Goal: Task Accomplishment & Management: Manage account settings

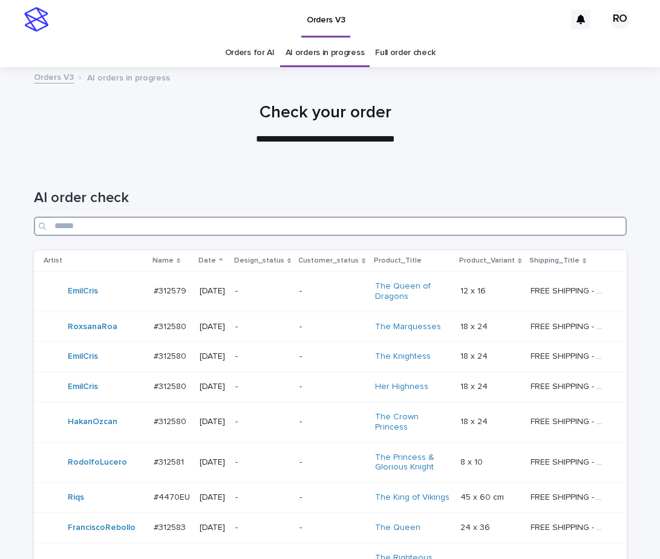
click at [287, 227] on input "Search" at bounding box center [330, 226] width 593 height 19
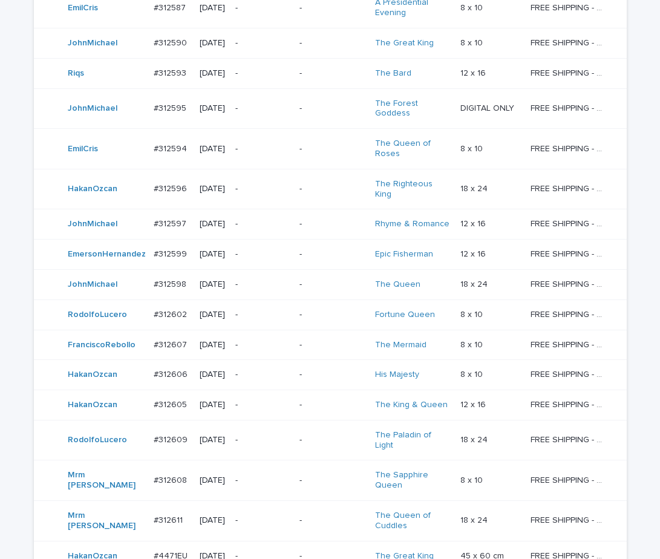
scroll to position [724, 0]
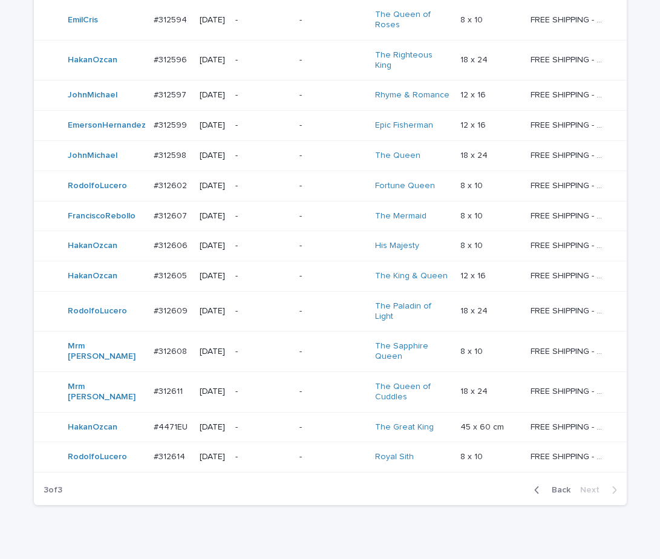
click at [556, 486] on span "Back" at bounding box center [557, 490] width 26 height 8
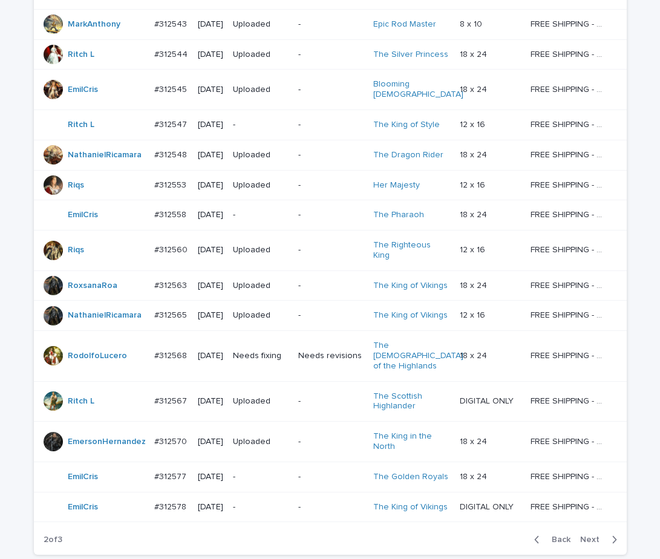
scroll to position [814, 0]
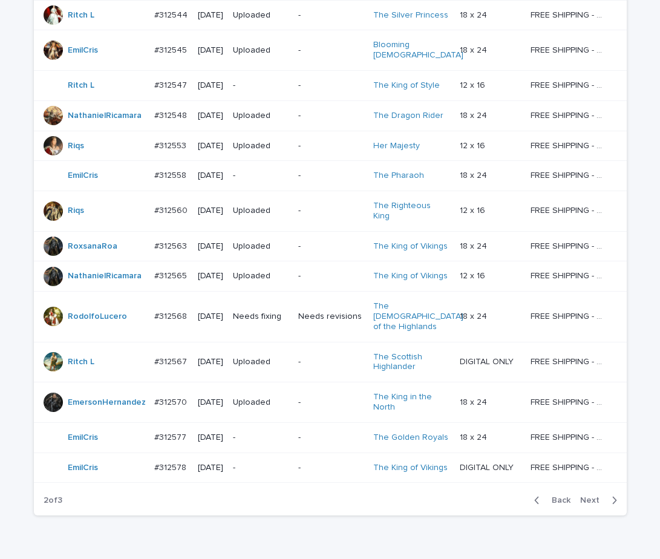
drag, startPoint x: 590, startPoint y: 440, endPoint x: 648, endPoint y: 402, distance: 68.6
click at [590, 496] on span "Next" at bounding box center [593, 500] width 27 height 8
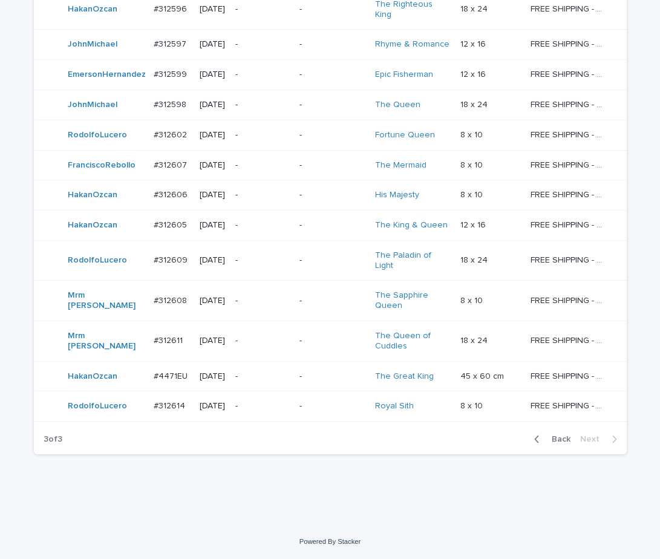
scroll to position [724, 0]
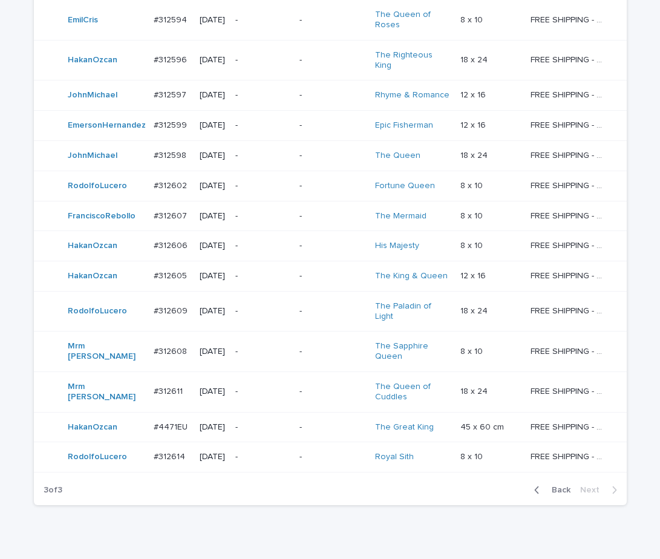
drag, startPoint x: 558, startPoint y: 438, endPoint x: 642, endPoint y: 345, distance: 125.9
click at [558, 486] on span "Back" at bounding box center [557, 490] width 26 height 8
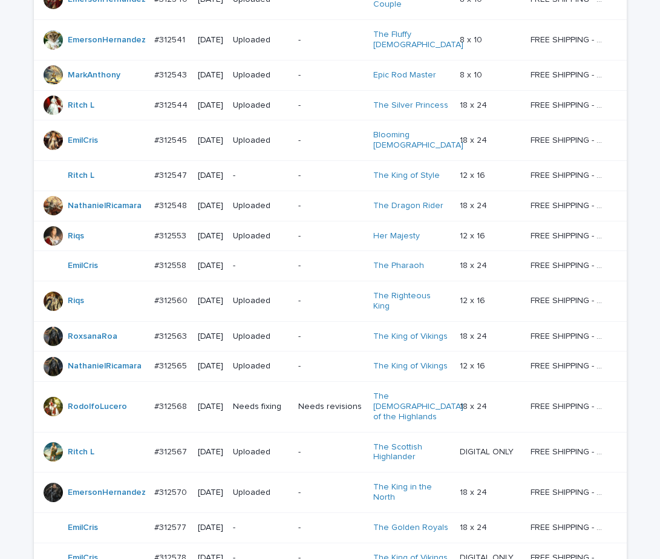
click at [317, 382] on td "Needs revisions" at bounding box center [331, 407] width 76 height 50
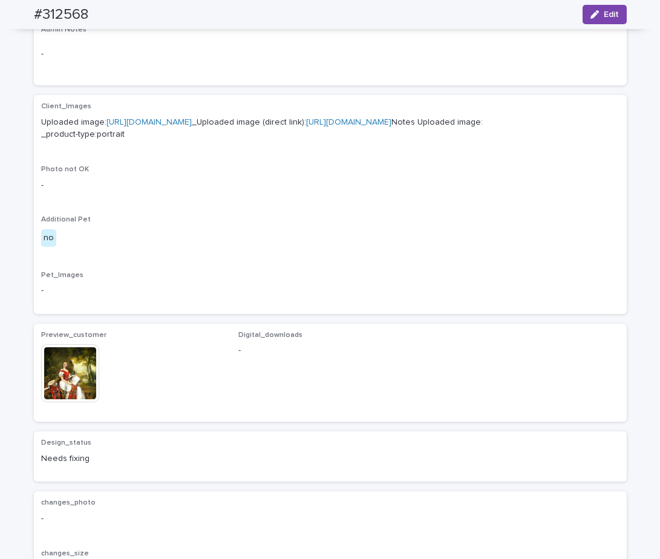
scroll to position [426, 0]
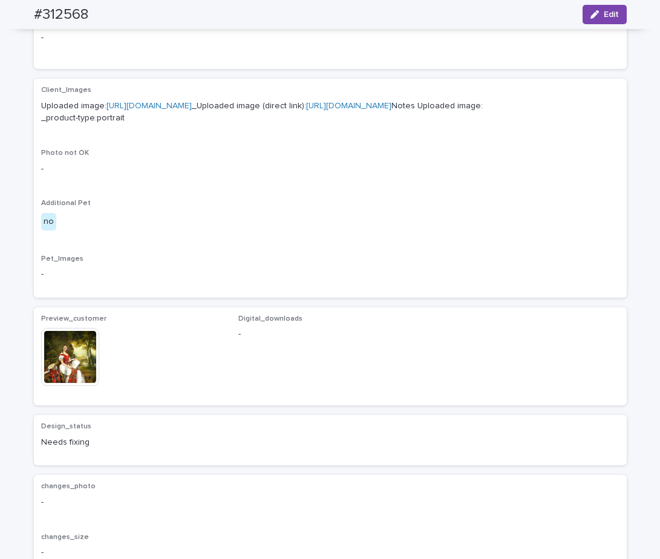
click at [74, 386] on img at bounding box center [70, 357] width 58 height 58
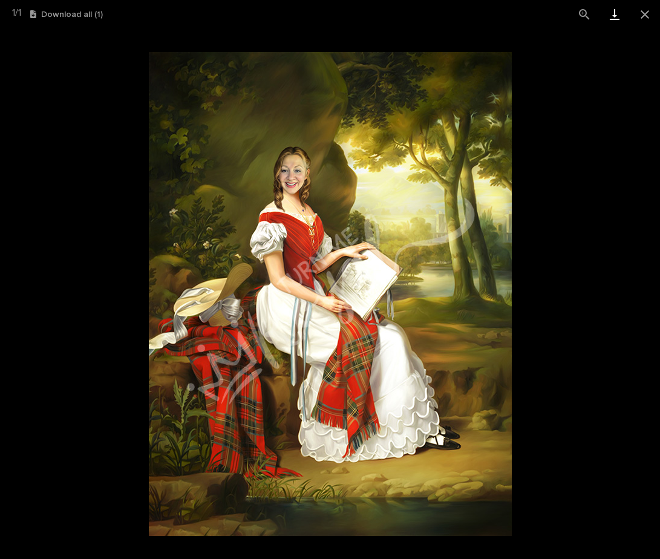
drag, startPoint x: 643, startPoint y: 25, endPoint x: 600, endPoint y: 25, distance: 42.9
click at [642, 25] on button "Close gallery" at bounding box center [645, 14] width 30 height 28
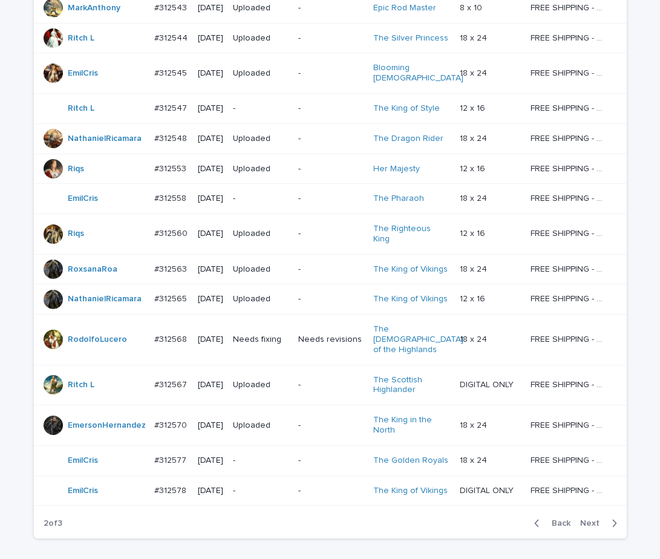
scroll to position [790, 0]
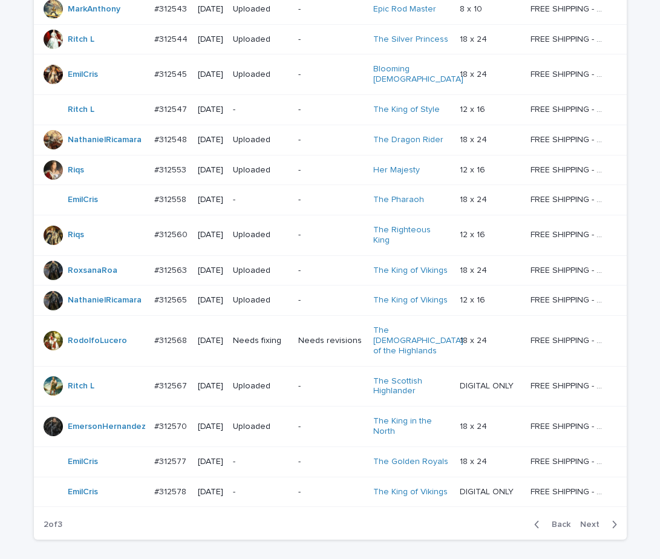
click at [592, 520] on span "Next" at bounding box center [593, 524] width 27 height 8
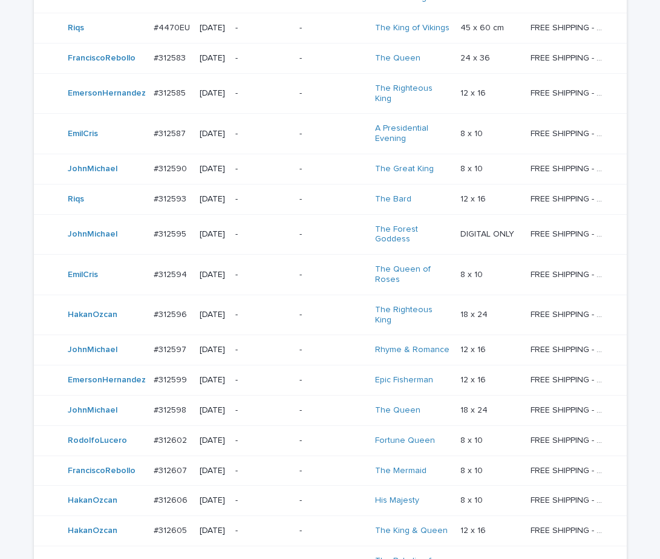
scroll to position [724, 0]
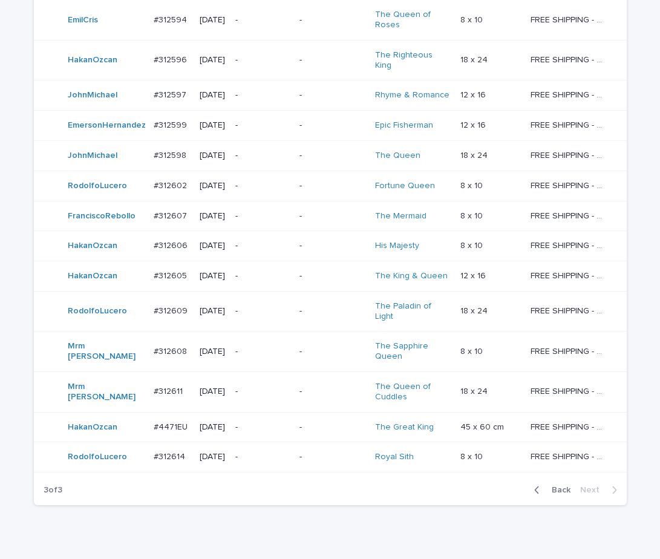
click at [560, 484] on button "Back" at bounding box center [549, 489] width 51 height 11
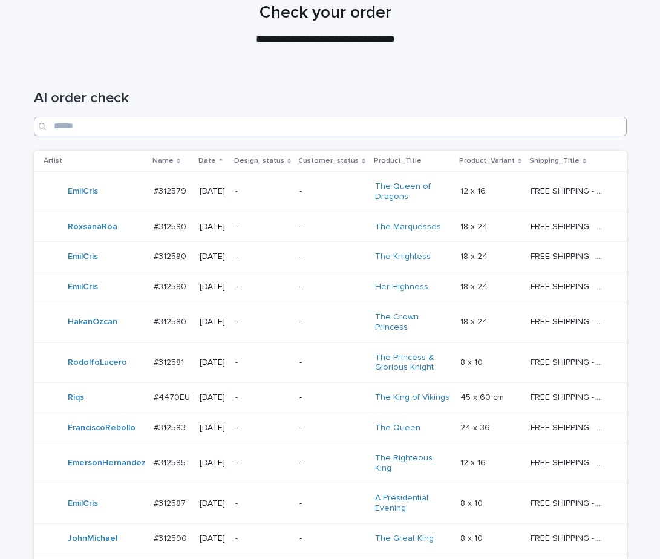
scroll to position [85, 0]
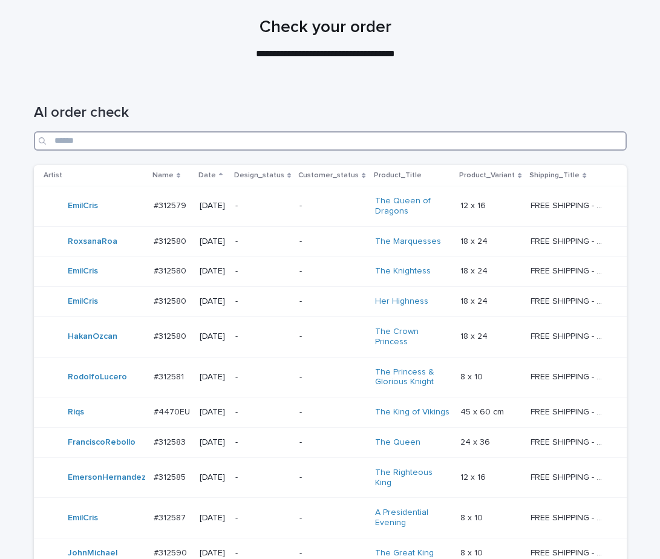
drag, startPoint x: 348, startPoint y: 143, endPoint x: 339, endPoint y: 141, distance: 9.3
click at [347, 145] on input "Search" at bounding box center [330, 140] width 593 height 19
type input "*****"
